Goal: Find specific page/section: Find specific page/section

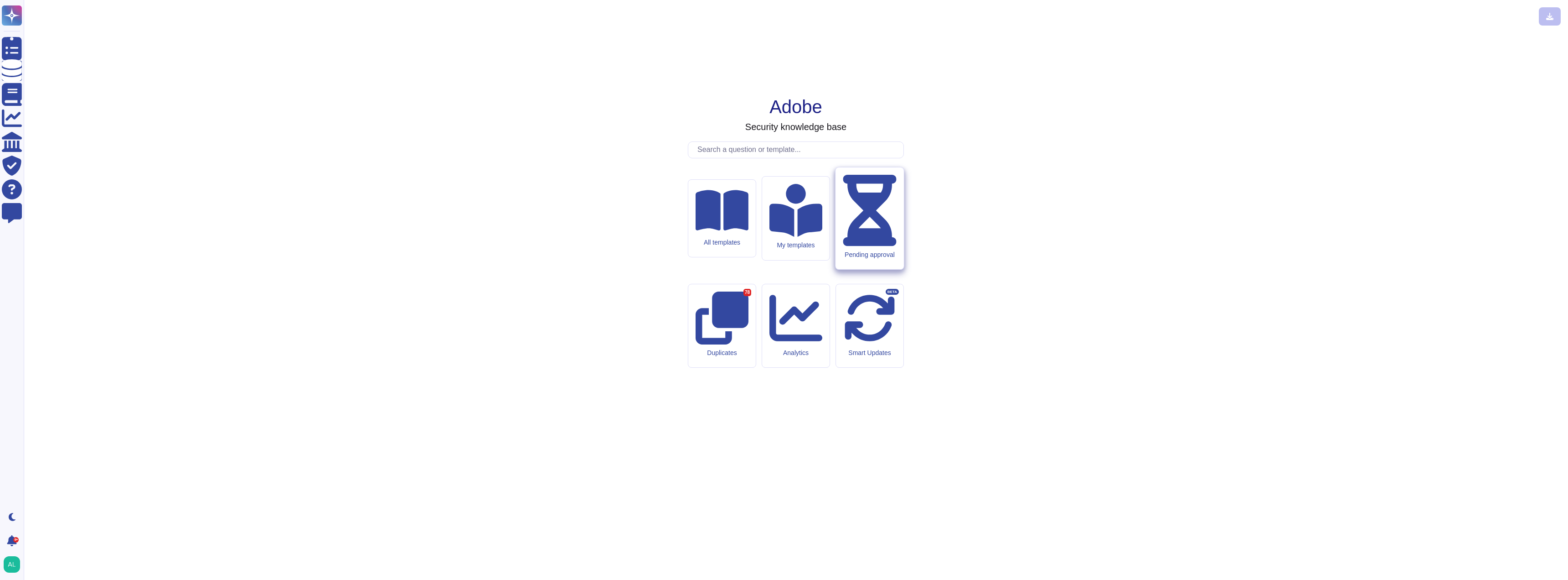
click at [883, 258] on div "Pending approval" at bounding box center [869, 254] width 53 height 8
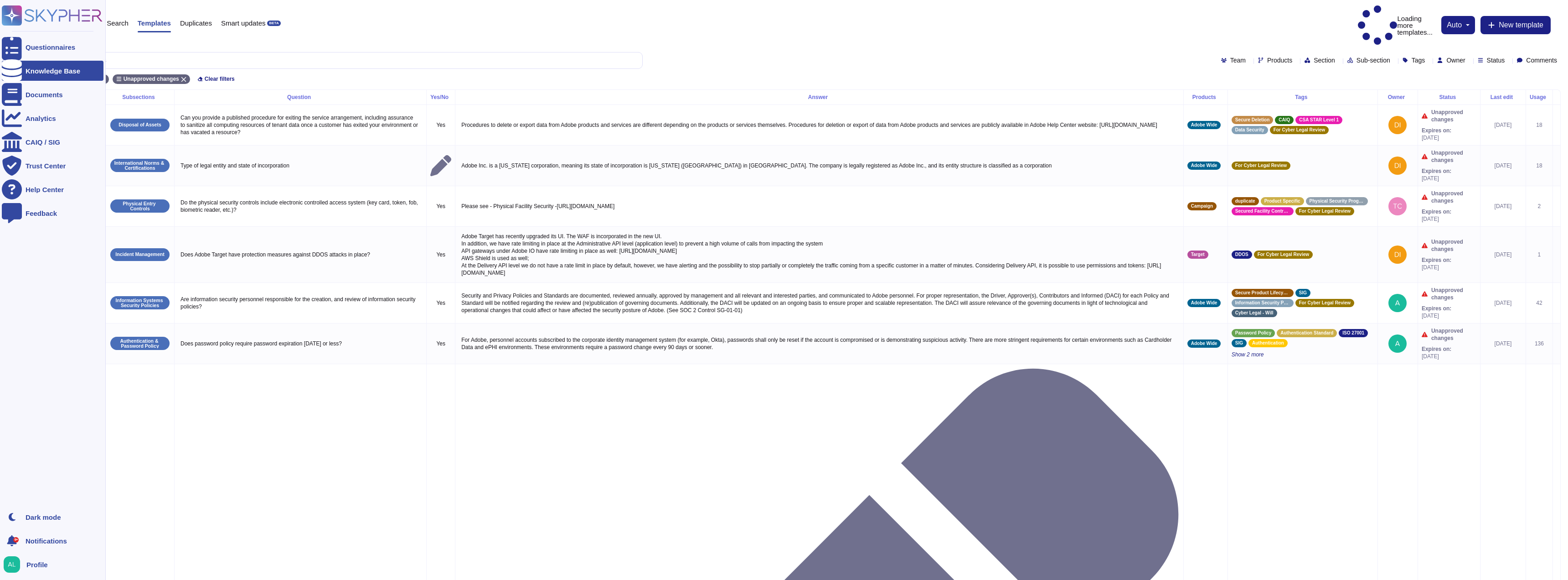
click at [20, 68] on div at bounding box center [12, 70] width 20 height 20
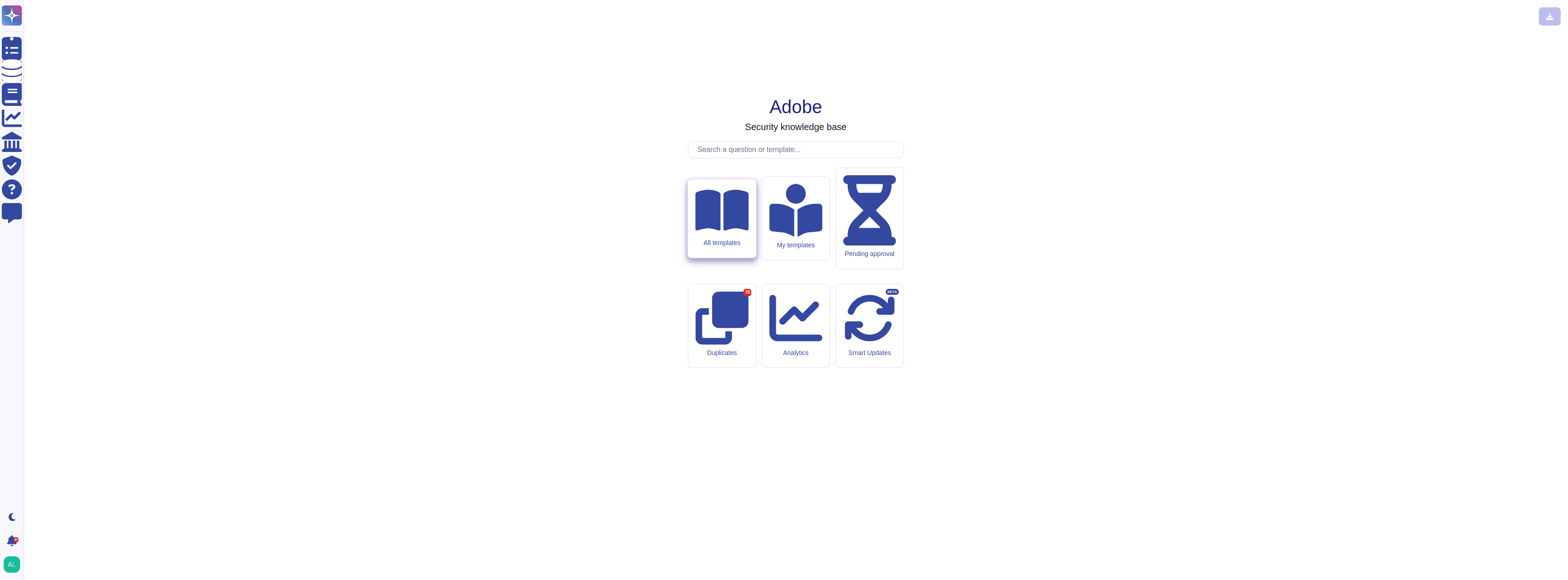
click at [718, 230] on icon at bounding box center [721, 209] width 53 height 41
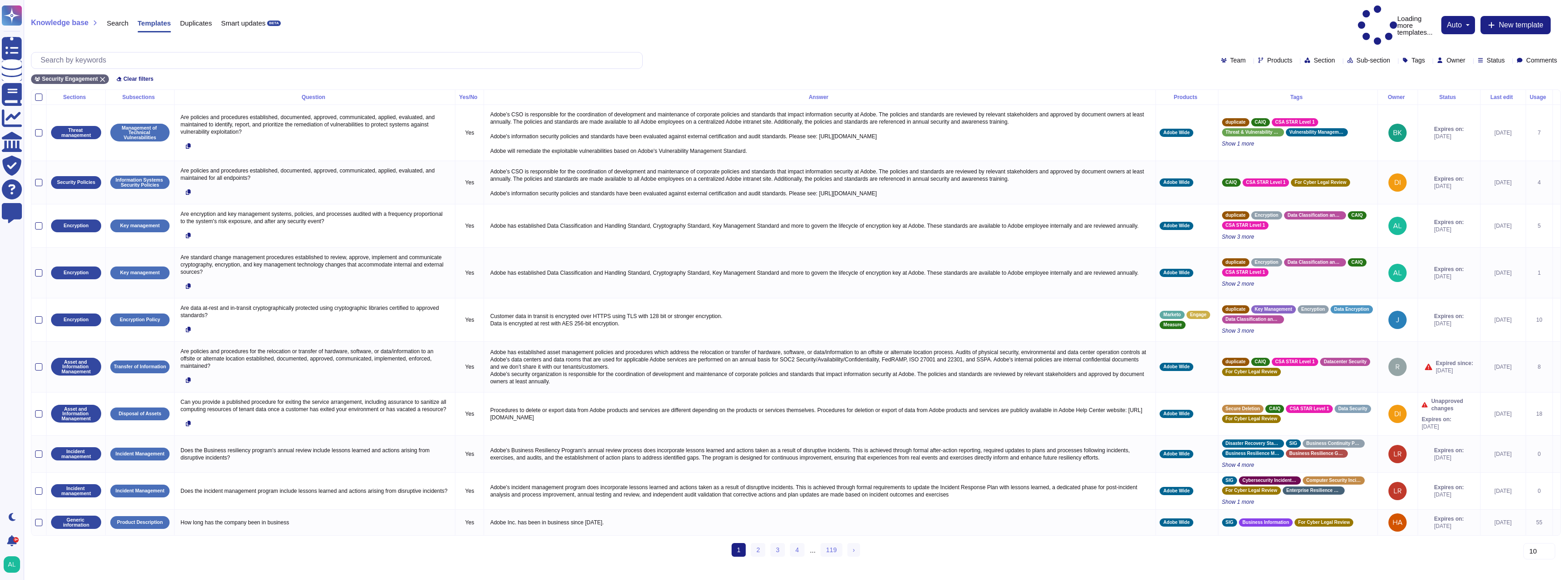
click at [1451, 57] on div "Owner" at bounding box center [1453, 60] width 31 height 7
type input "shu"
click at [1471, 81] on span "[PERSON_NAME]" at bounding box center [1474, 82] width 56 height 8
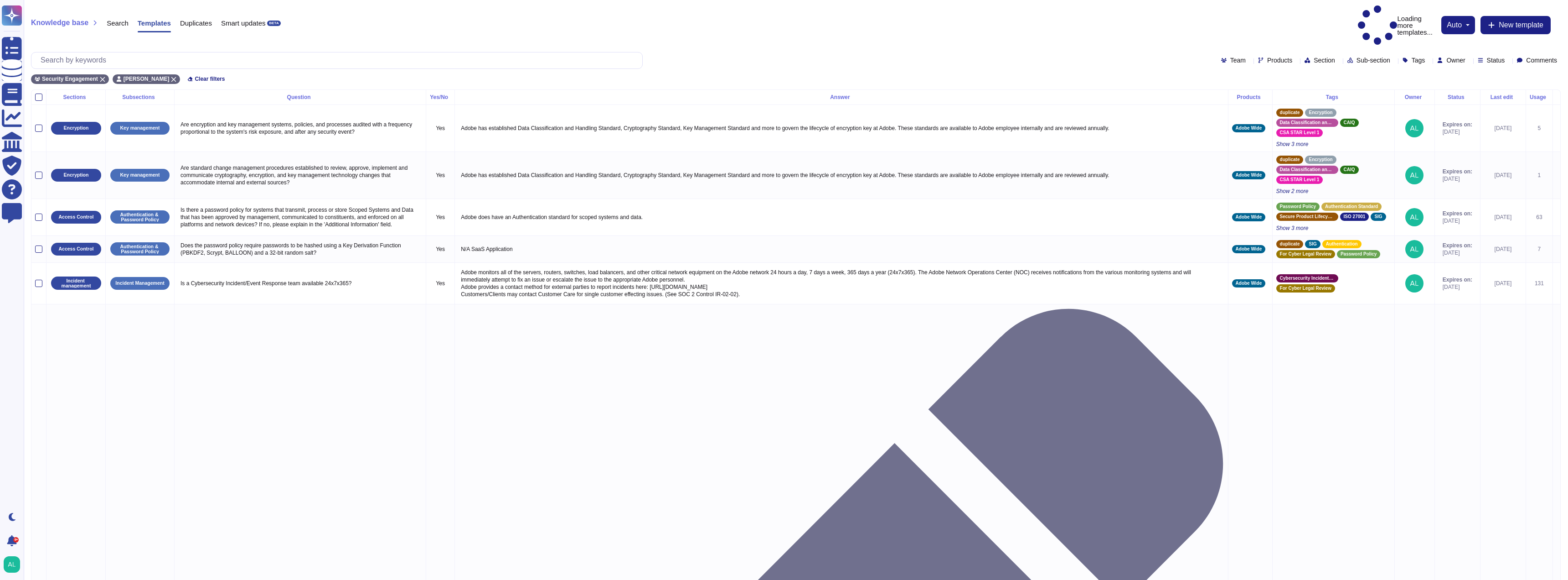
click at [1480, 90] on th "Last edit" at bounding box center [1503, 97] width 46 height 15
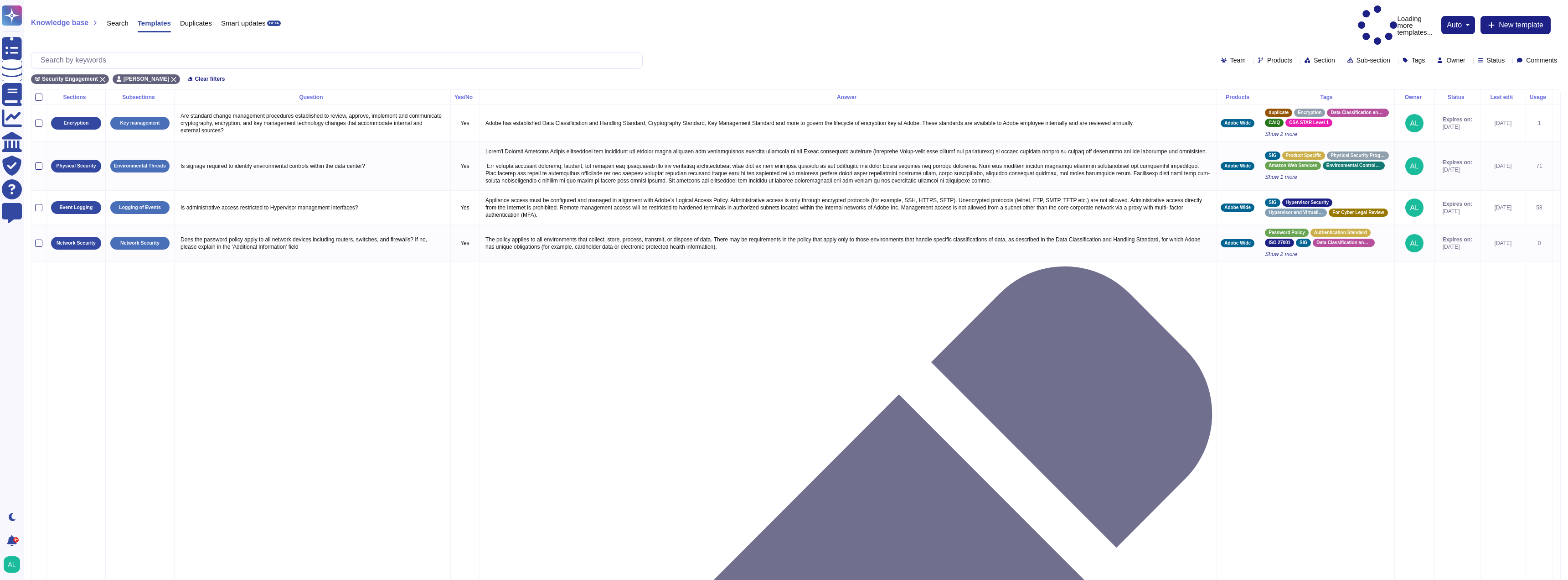
click at [1508, 61] on icon at bounding box center [1508, 61] width 0 height 0
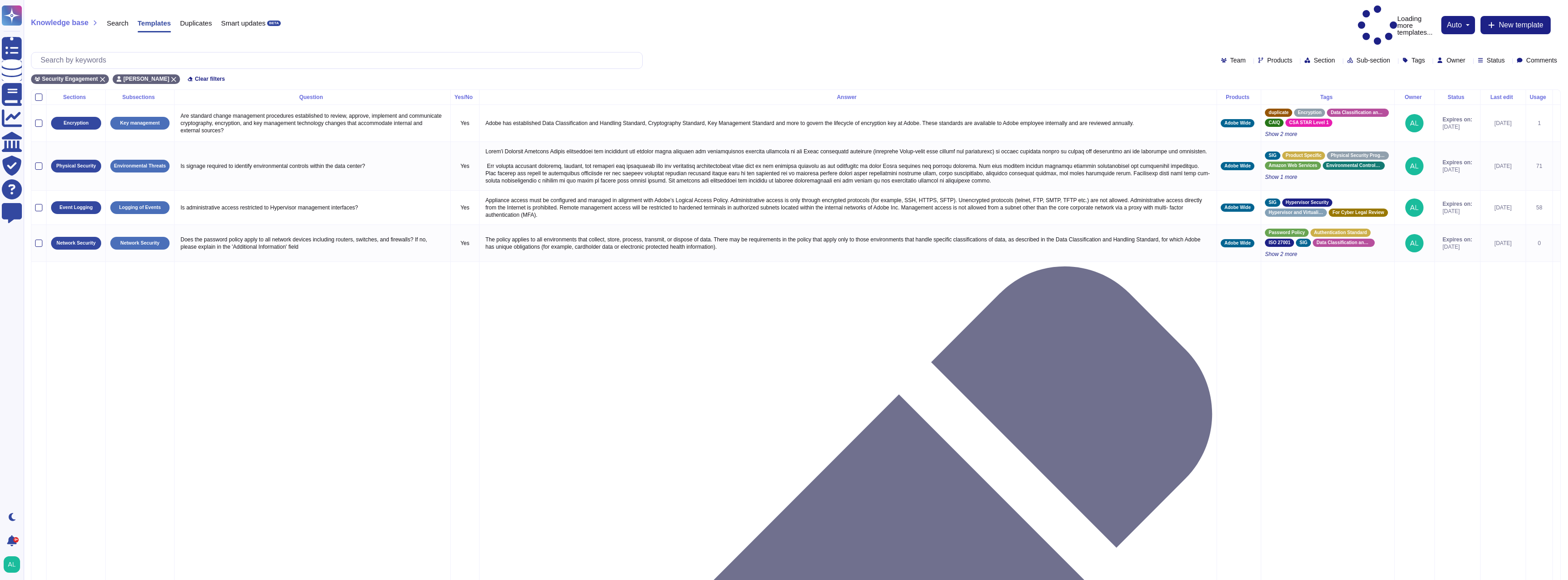
click at [1508, 61] on icon at bounding box center [1508, 61] width 0 height 0
click at [1472, 83] on div at bounding box center [1471, 83] width 7 height 7
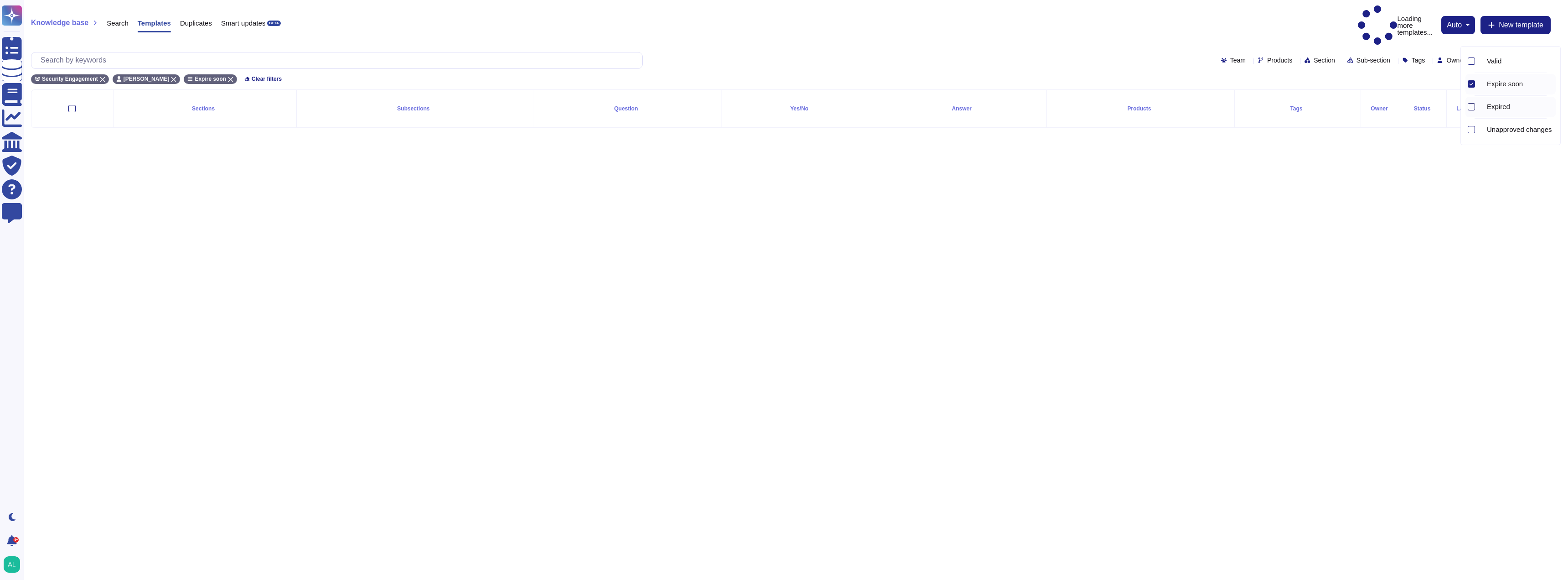
click at [1472, 109] on div at bounding box center [1471, 106] width 7 height 7
click at [1470, 106] on div at bounding box center [1471, 106] width 7 height 7
click at [1472, 108] on icon at bounding box center [1471, 106] width 5 height 5
click at [1472, 108] on div at bounding box center [1471, 106] width 7 height 7
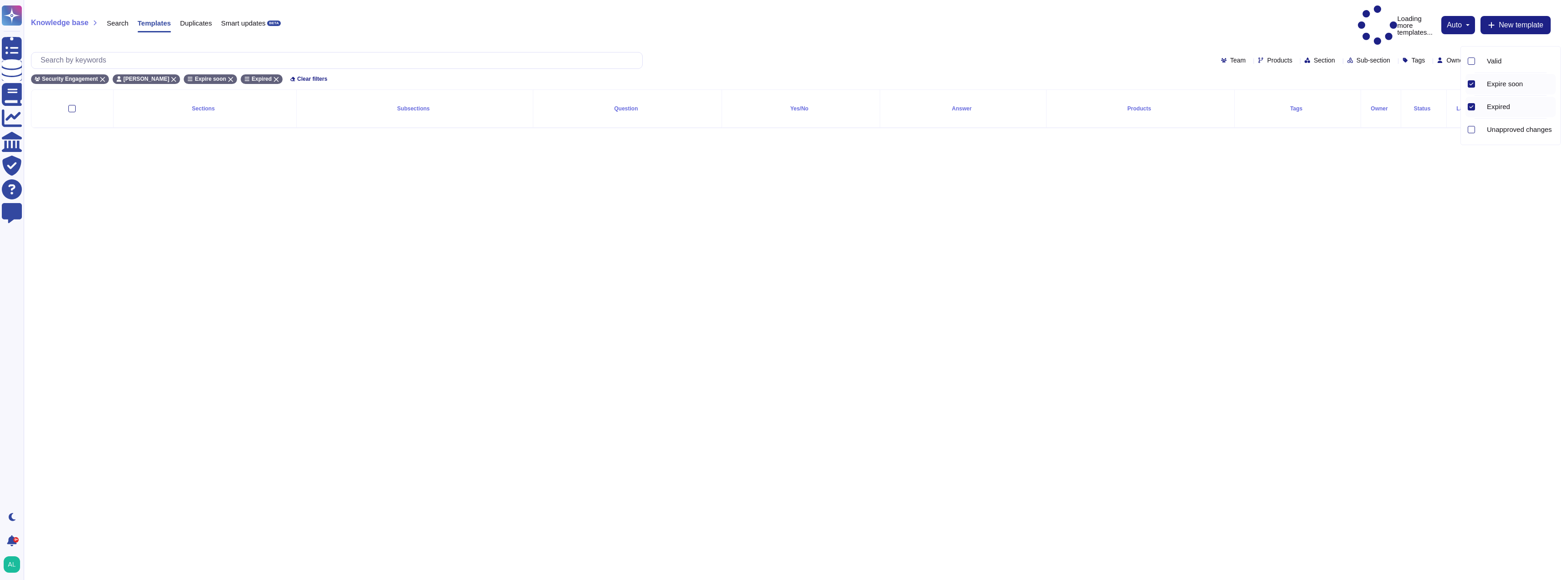
click at [859, 12] on div "Knowledge base Search Templates Duplicates Smart updates BETA Loading more temp…" at bounding box center [796, 25] width 1530 height 40
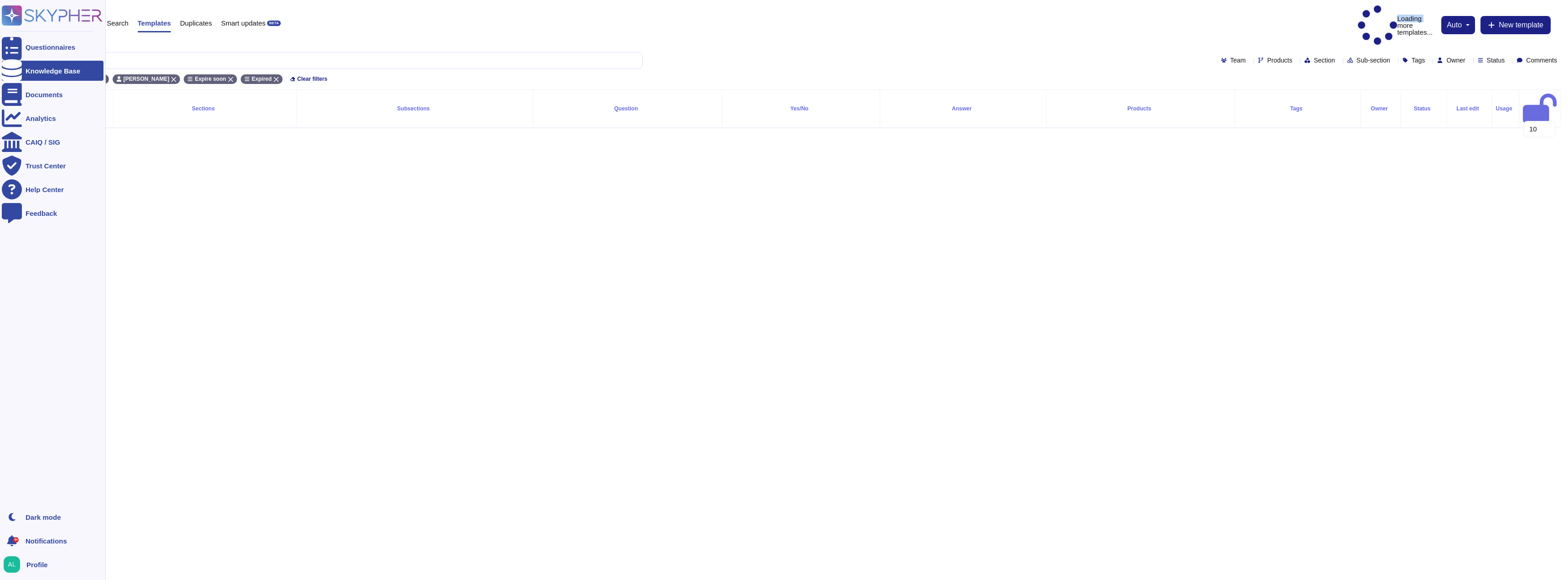
click at [31, 66] on div "Knowledge Base" at bounding box center [53, 70] width 102 height 20
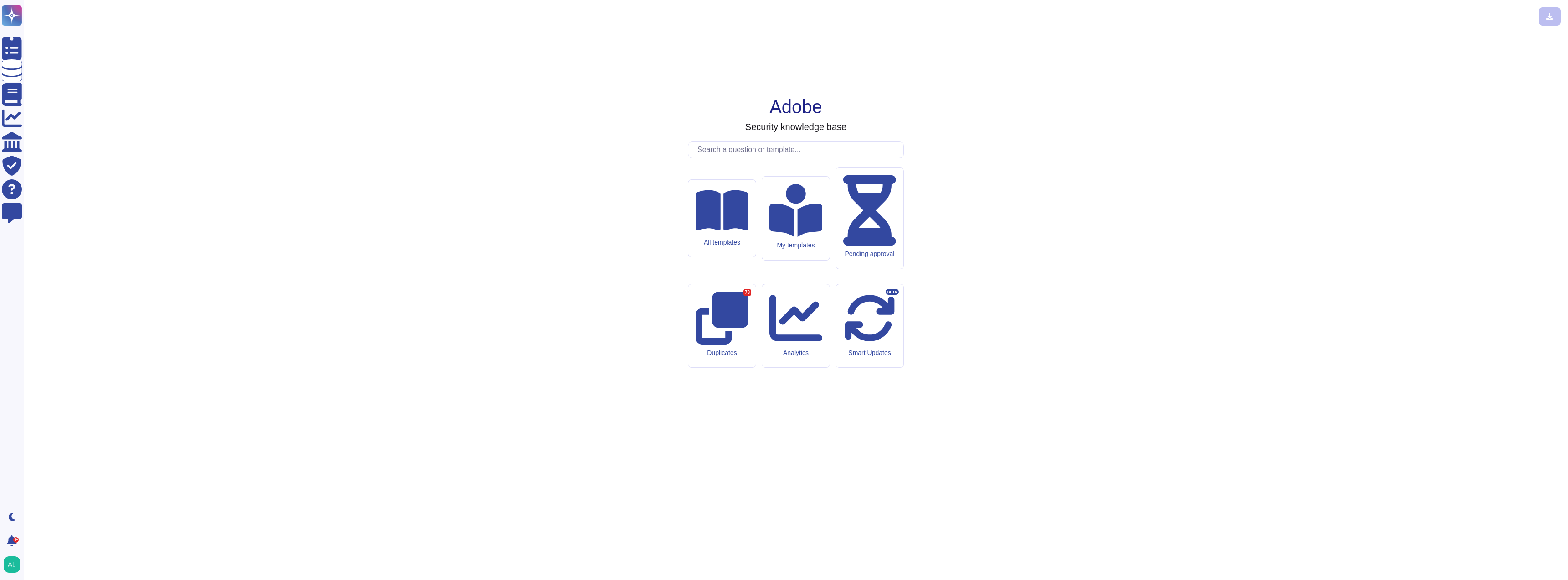
click at [779, 158] on input "text" at bounding box center [798, 150] width 210 height 16
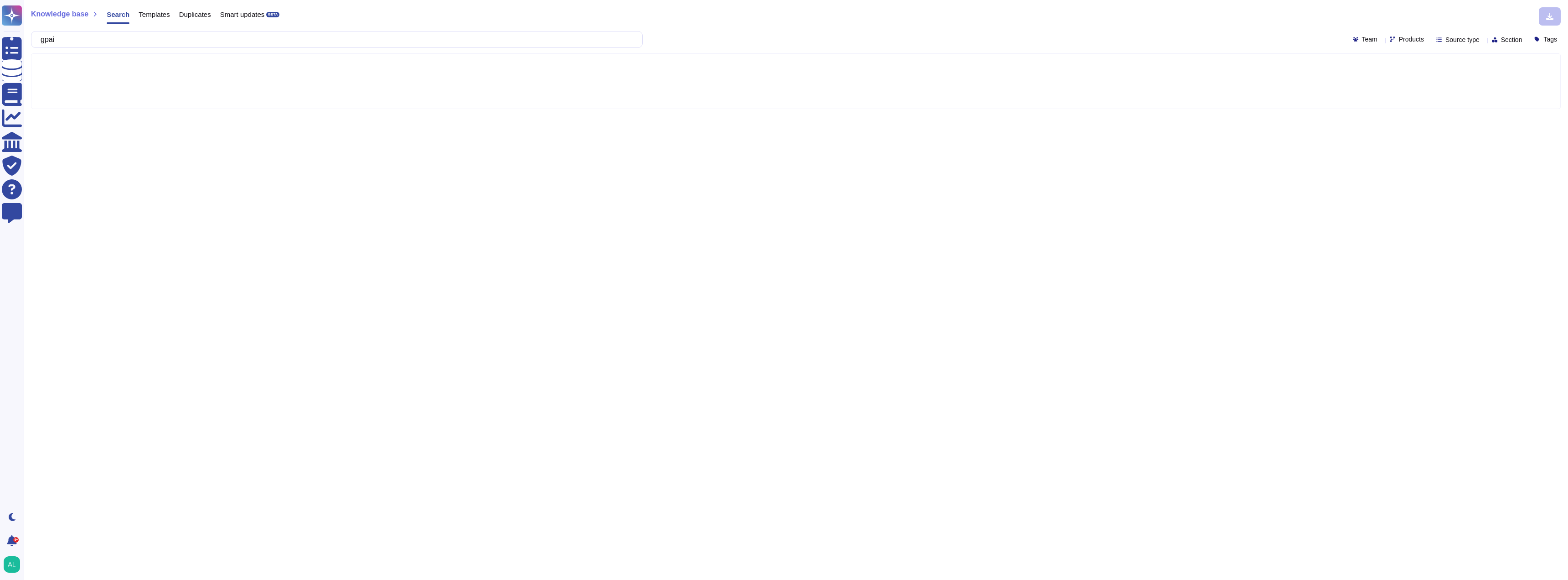
type input "gpai"
